Goal: Navigation & Orientation: Find specific page/section

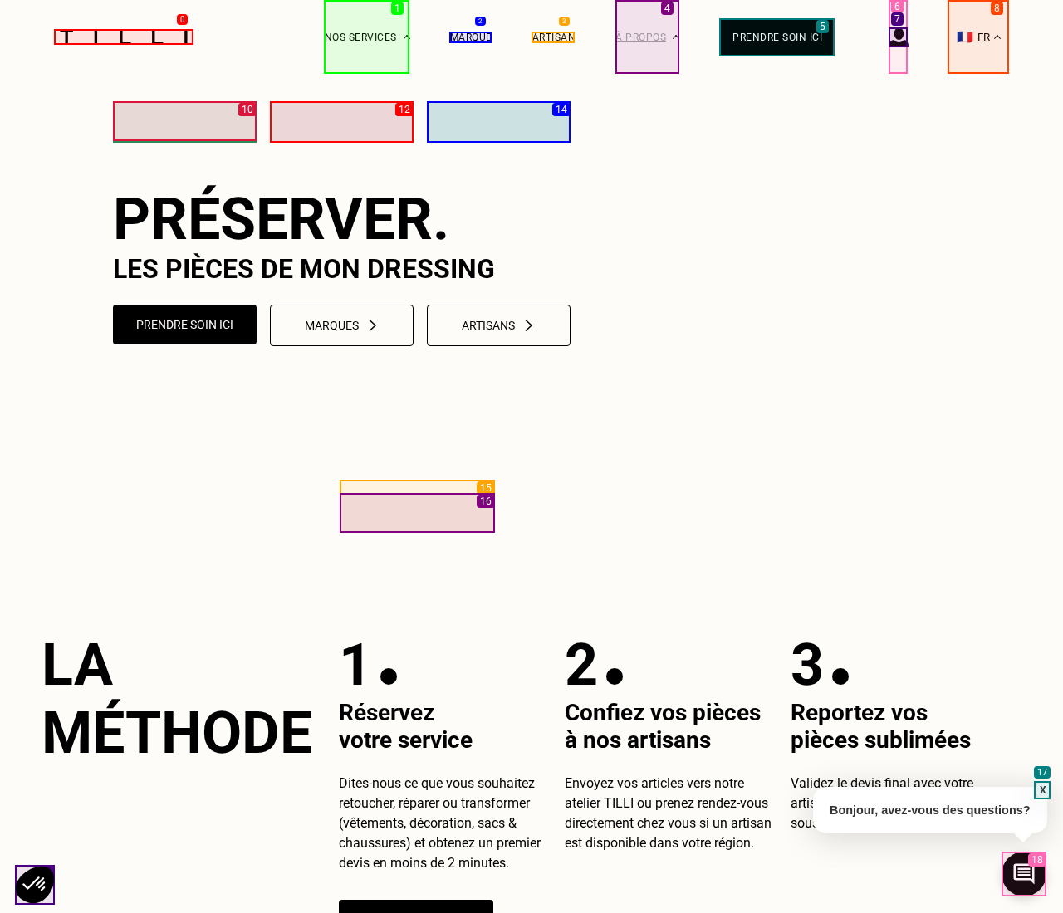
click at [647, 37] on div "À propos" at bounding box center [647, 37] width 64 height 74
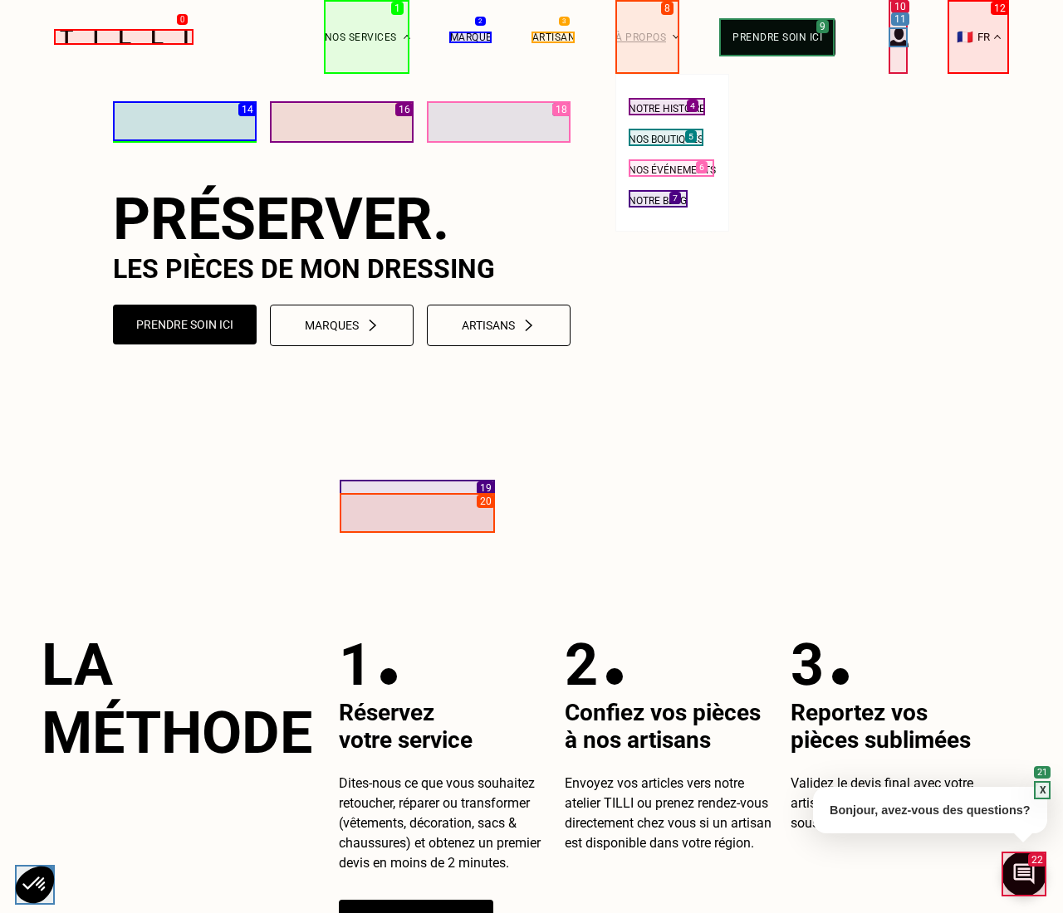
click at [647, 37] on div "À propos" at bounding box center [647, 37] width 64 height 74
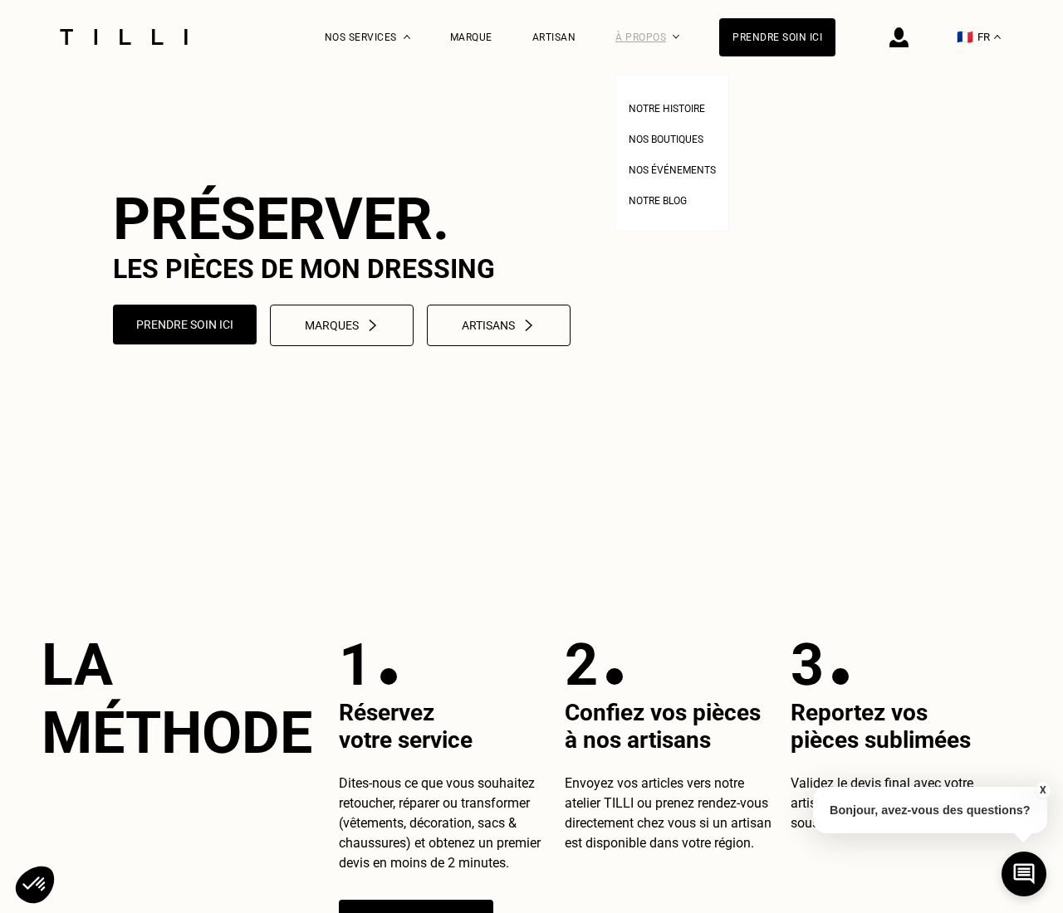
click at [647, 37] on div "À propos" at bounding box center [647, 37] width 64 height 74
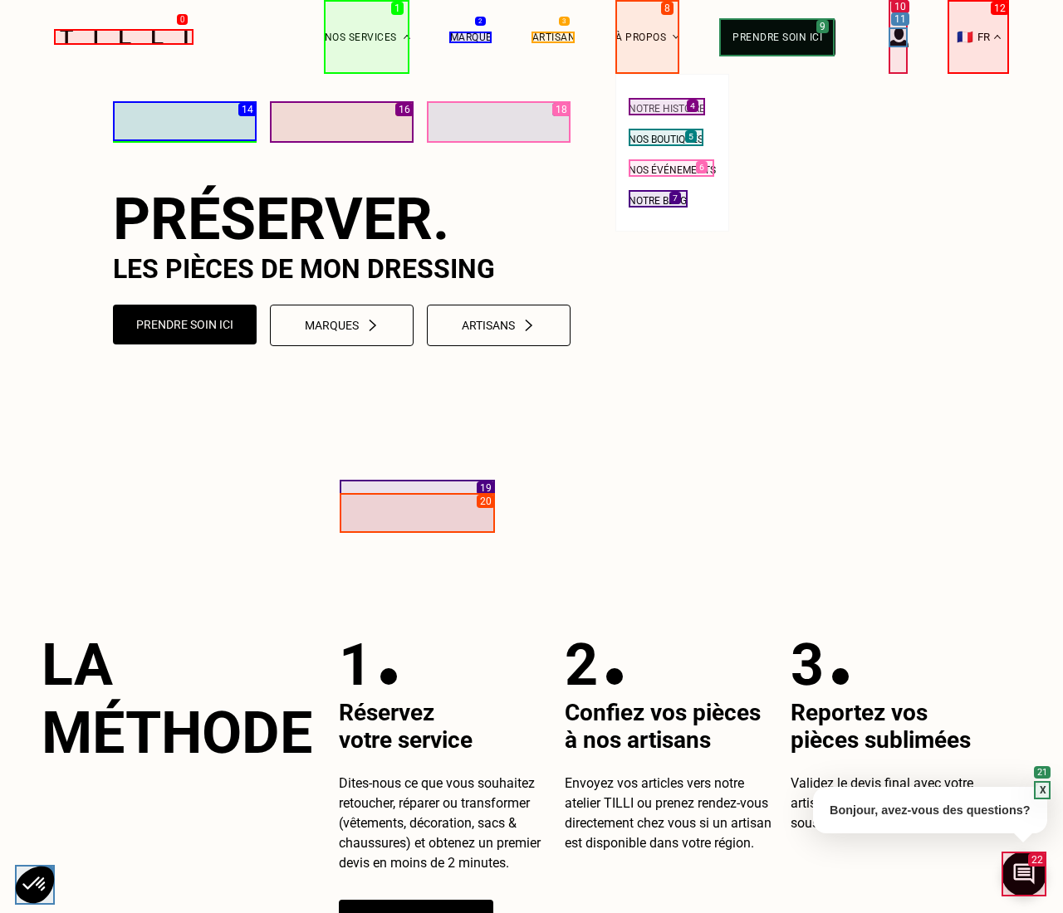
click at [666, 109] on span "Notre histoire" at bounding box center [666, 109] width 76 height 12
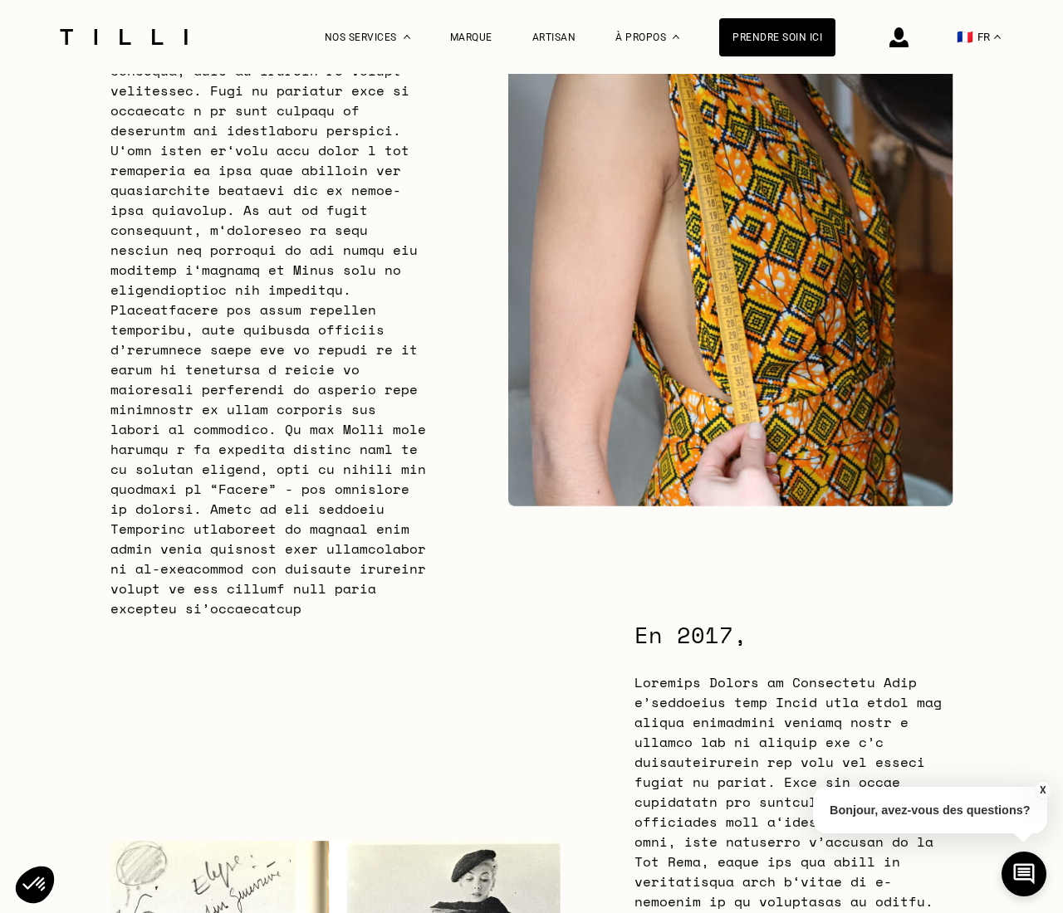
scroll to position [1245, 0]
